Goal: Navigation & Orientation: Find specific page/section

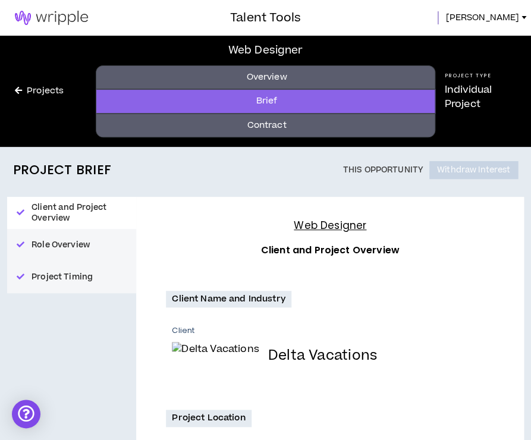
click at [36, 18] on img at bounding box center [51, 18] width 103 height 14
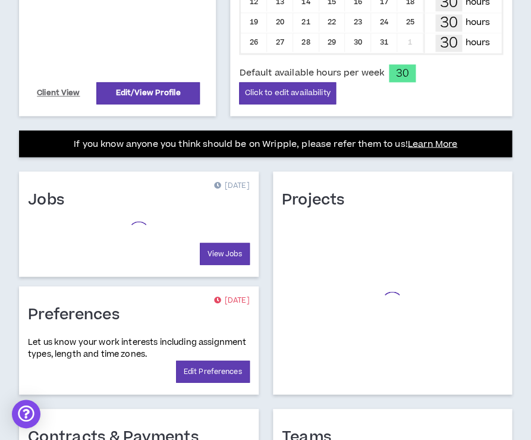
scroll to position [578, 0]
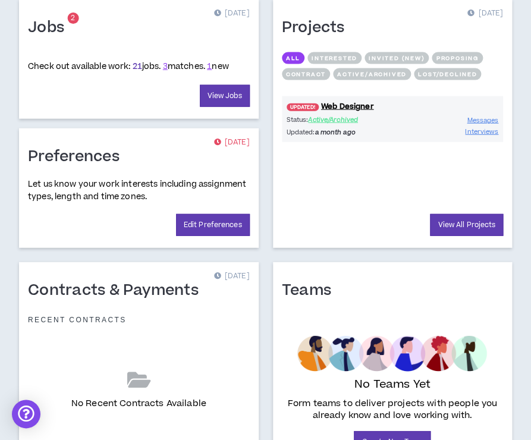
click at [139, 61] on link "21" at bounding box center [138, 67] width 10 height 12
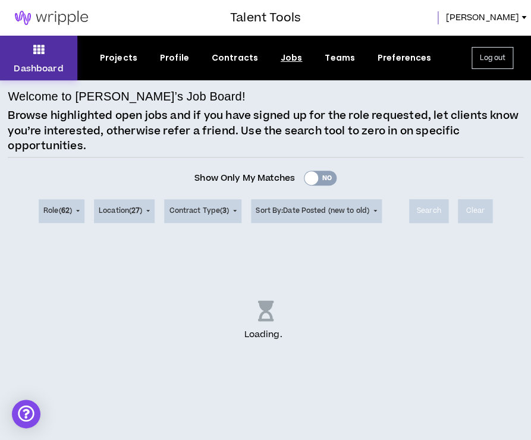
click at [56, 59] on button "Dashboard" at bounding box center [38, 58] width 77 height 45
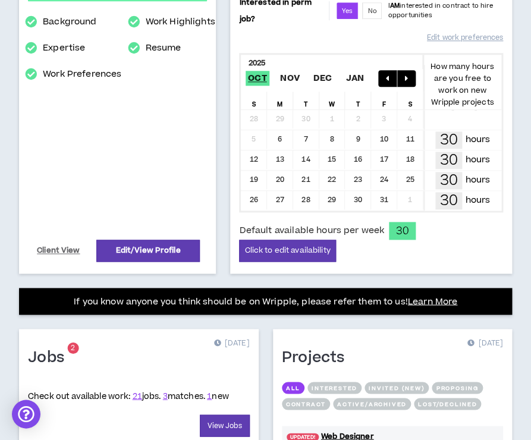
scroll to position [160, 0]
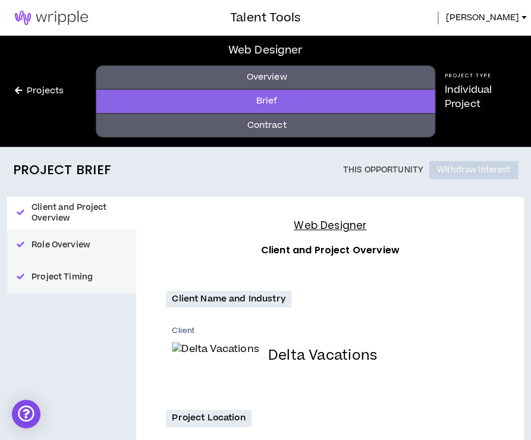
click at [42, 101] on div "Projects" at bounding box center [48, 91] width 96 height 111
click at [41, 95] on link "Projects" at bounding box center [39, 90] width 78 height 13
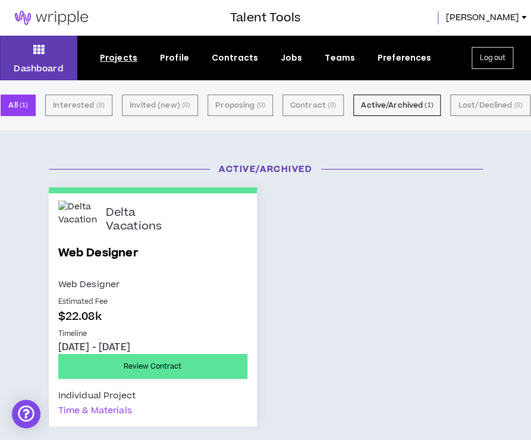
click at [295, 27] on h3 "Talent Tools" at bounding box center [265, 18] width 71 height 18
click at [107, 56] on div "Projects" at bounding box center [118, 58] width 37 height 12
click at [58, 68] on p "Dashboard" at bounding box center [38, 68] width 49 height 12
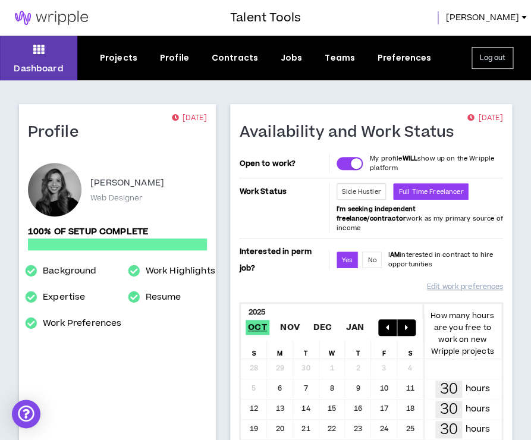
click at [509, 18] on span "[PERSON_NAME]" at bounding box center [482, 17] width 74 height 13
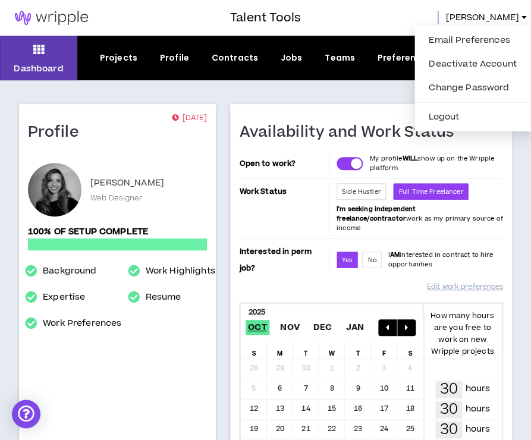
click at [436, 18] on div "[PERSON_NAME]" at bounding box center [416, 17] width 230 height 13
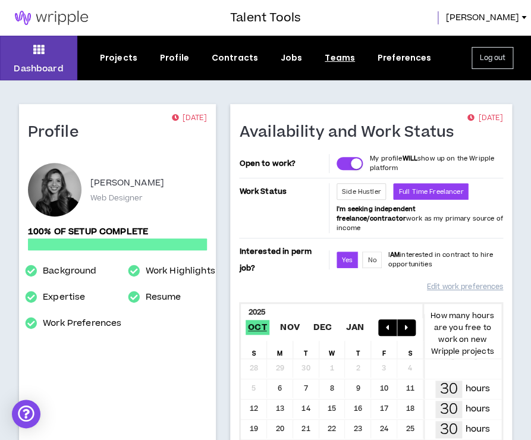
click at [343, 52] on div "Teams" at bounding box center [340, 58] width 30 height 12
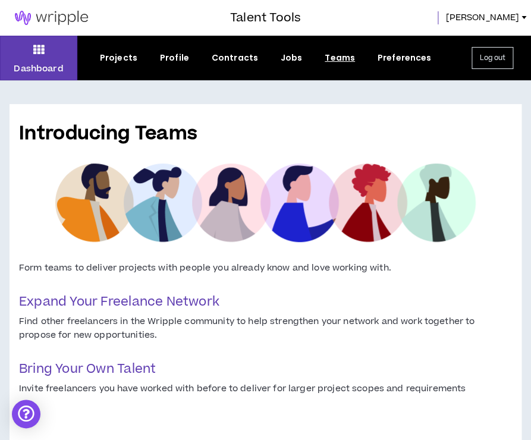
click at [301, 56] on div "Projects Profile Contracts Jobs Teams Preferences" at bounding box center [265, 58] width 376 height 12
click at [291, 59] on div "Jobs" at bounding box center [292, 58] width 22 height 12
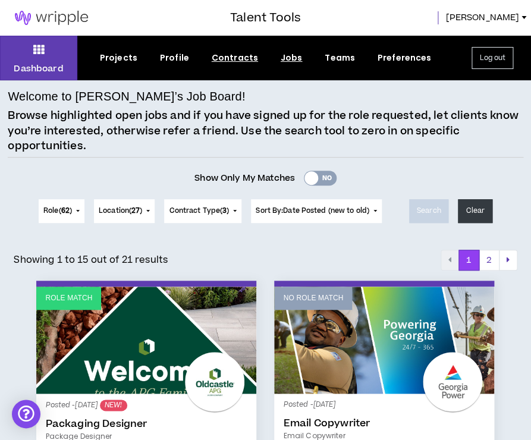
click at [238, 56] on div "Contracts" at bounding box center [235, 58] width 46 height 12
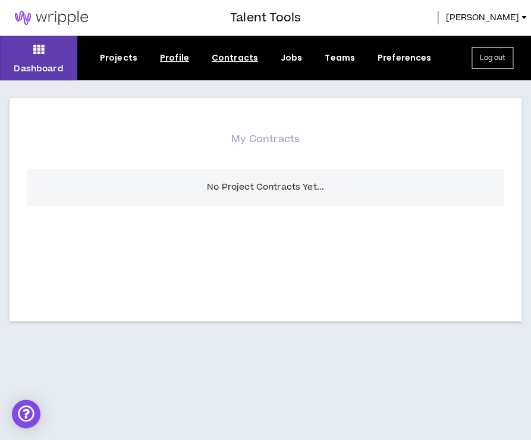
click at [165, 58] on div "Profile" at bounding box center [174, 58] width 29 height 12
select select "*"
select select "US"
select select "*******"
select select "*"
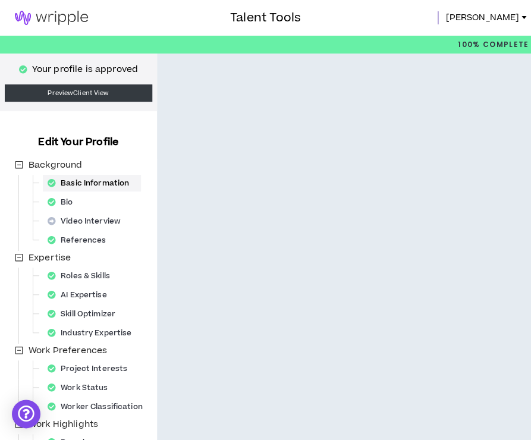
click at [46, 17] on img at bounding box center [51, 18] width 103 height 14
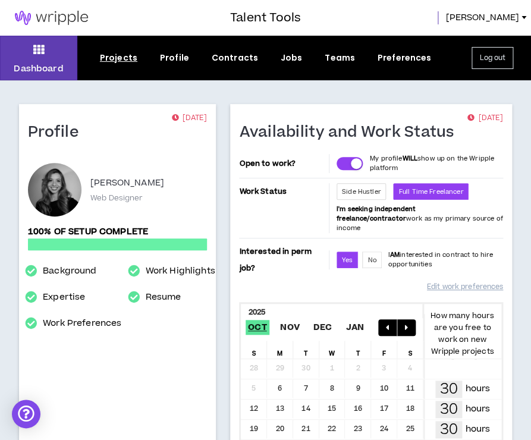
click at [131, 52] on div "Projects" at bounding box center [118, 58] width 37 height 12
